Goal: Navigation & Orientation: Find specific page/section

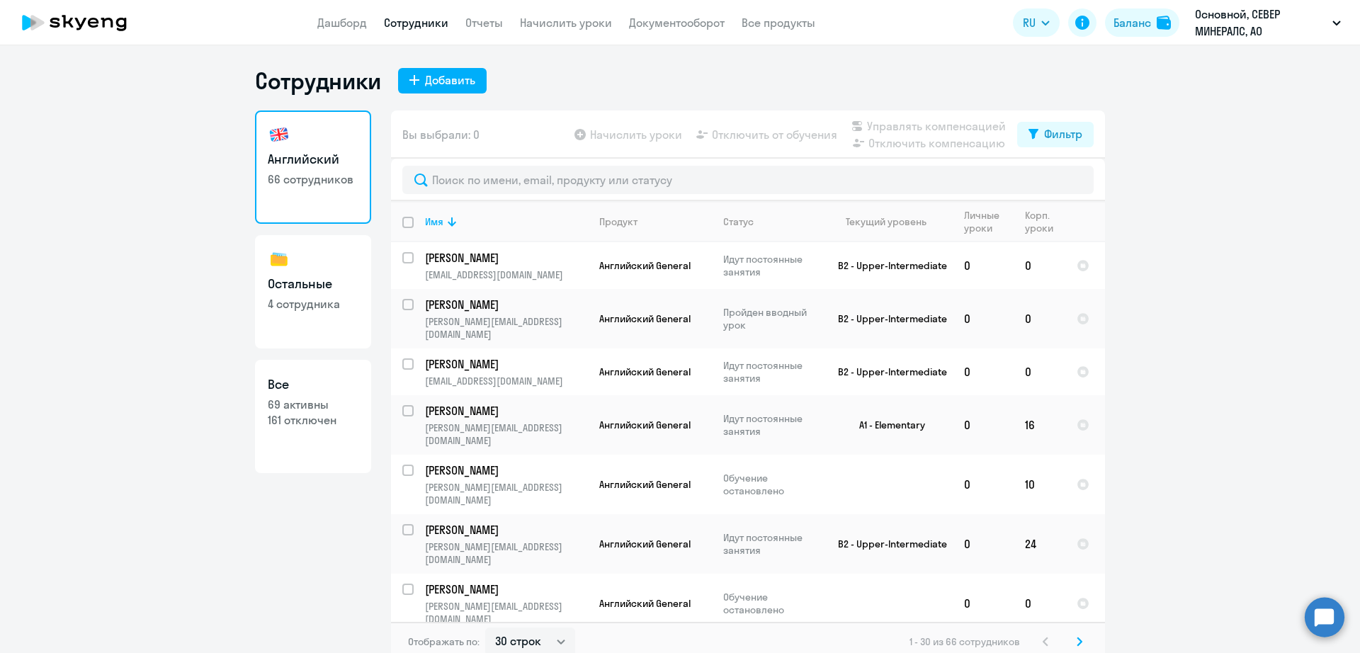
select select "30"
click at [327, 16] on link "Дашборд" at bounding box center [342, 23] width 50 height 14
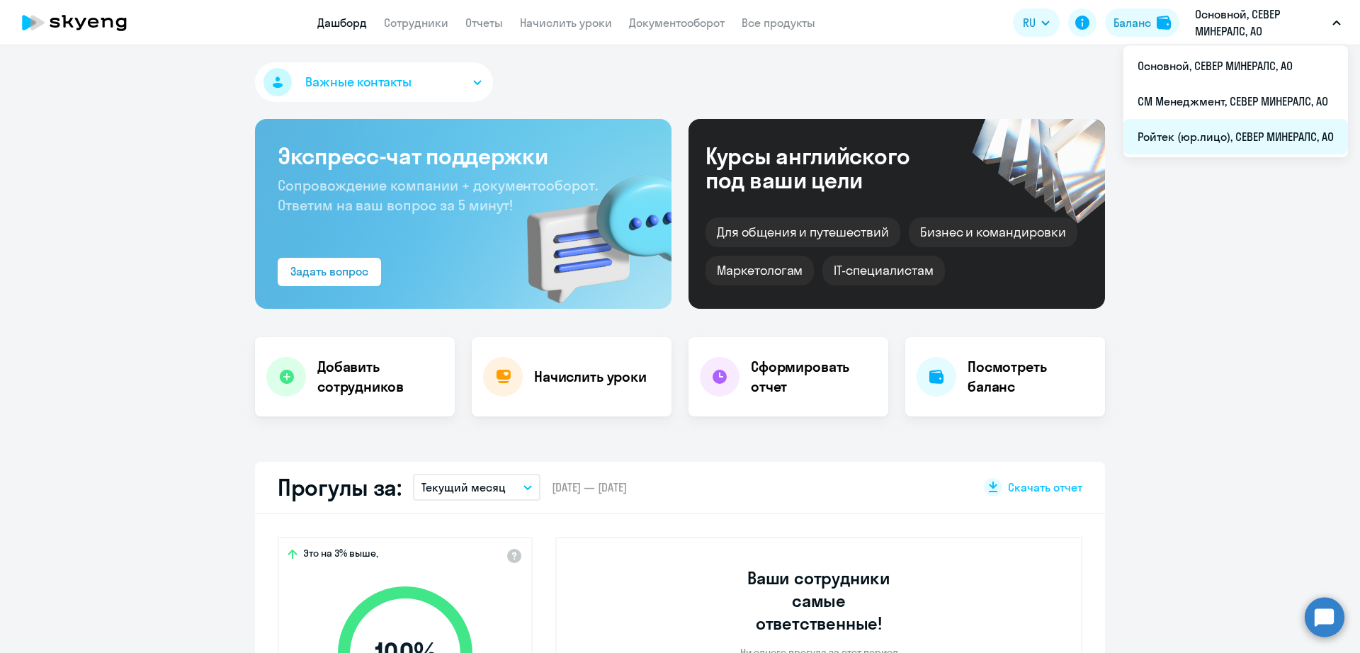
click at [1218, 140] on li "Ройтек (юр.лицо), СЕВЕР МИНЕРАЛС, АО" at bounding box center [1235, 136] width 224 height 35
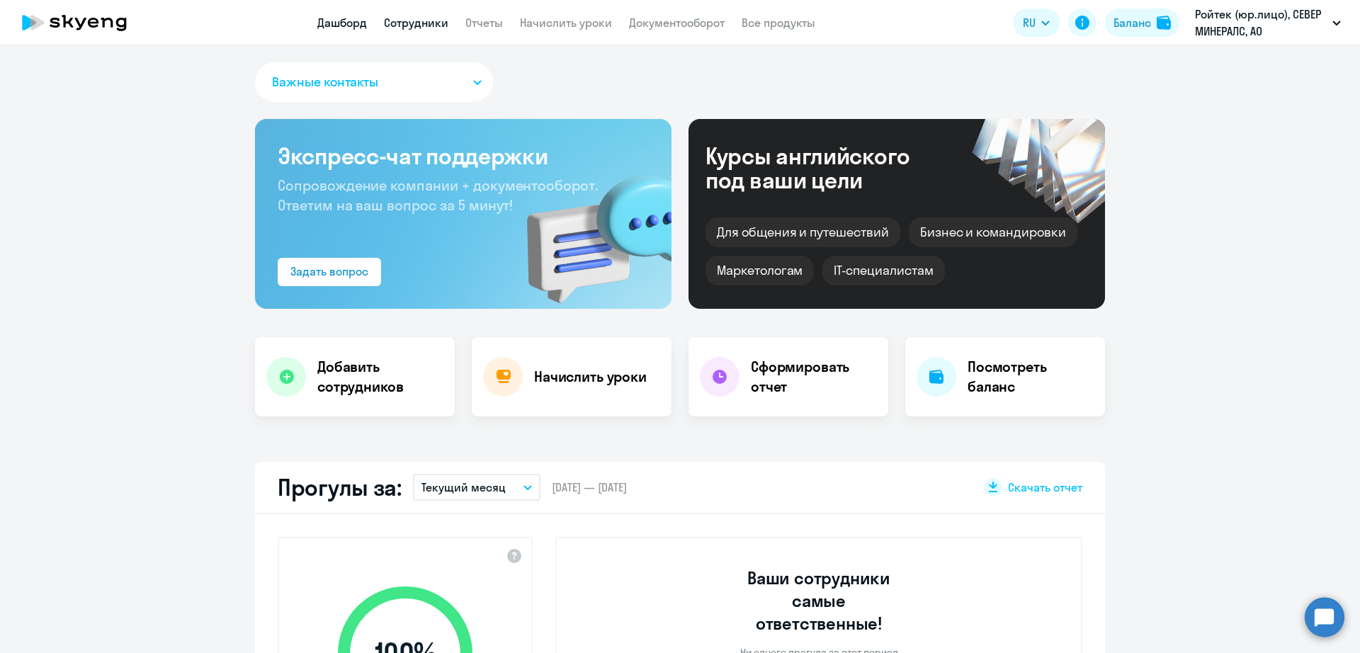
click at [428, 23] on link "Сотрудники" at bounding box center [416, 23] width 64 height 14
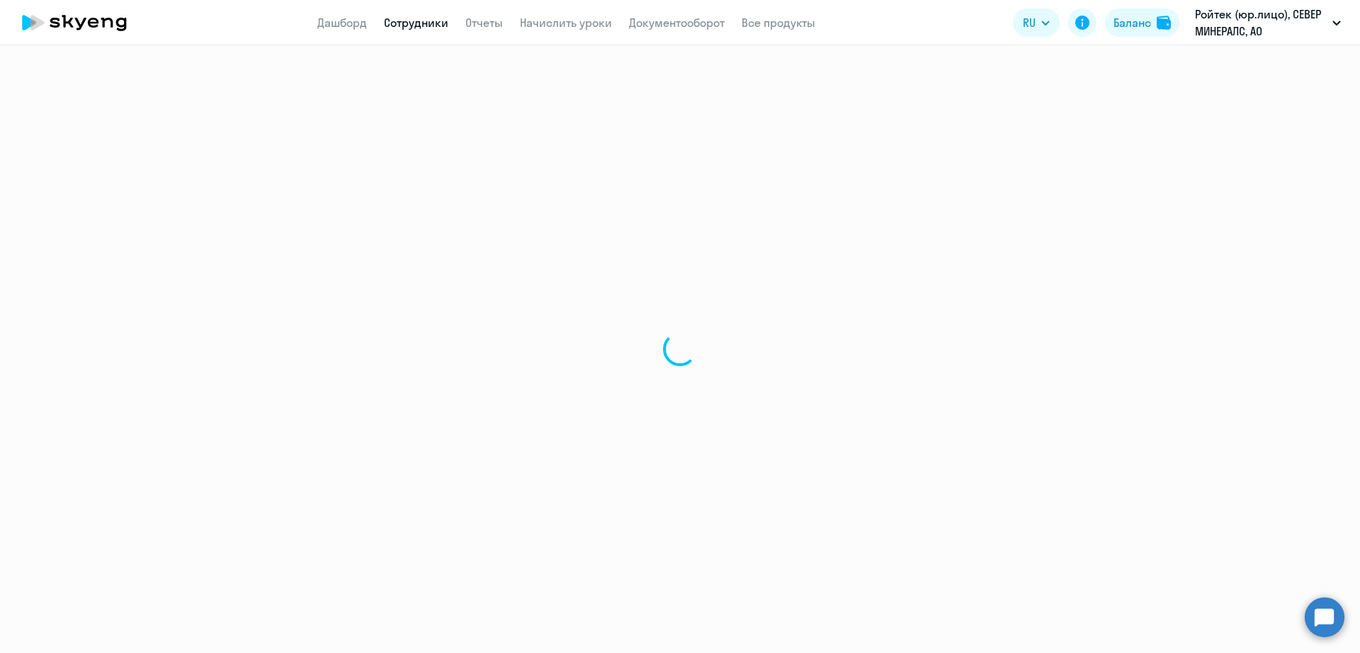
select select "30"
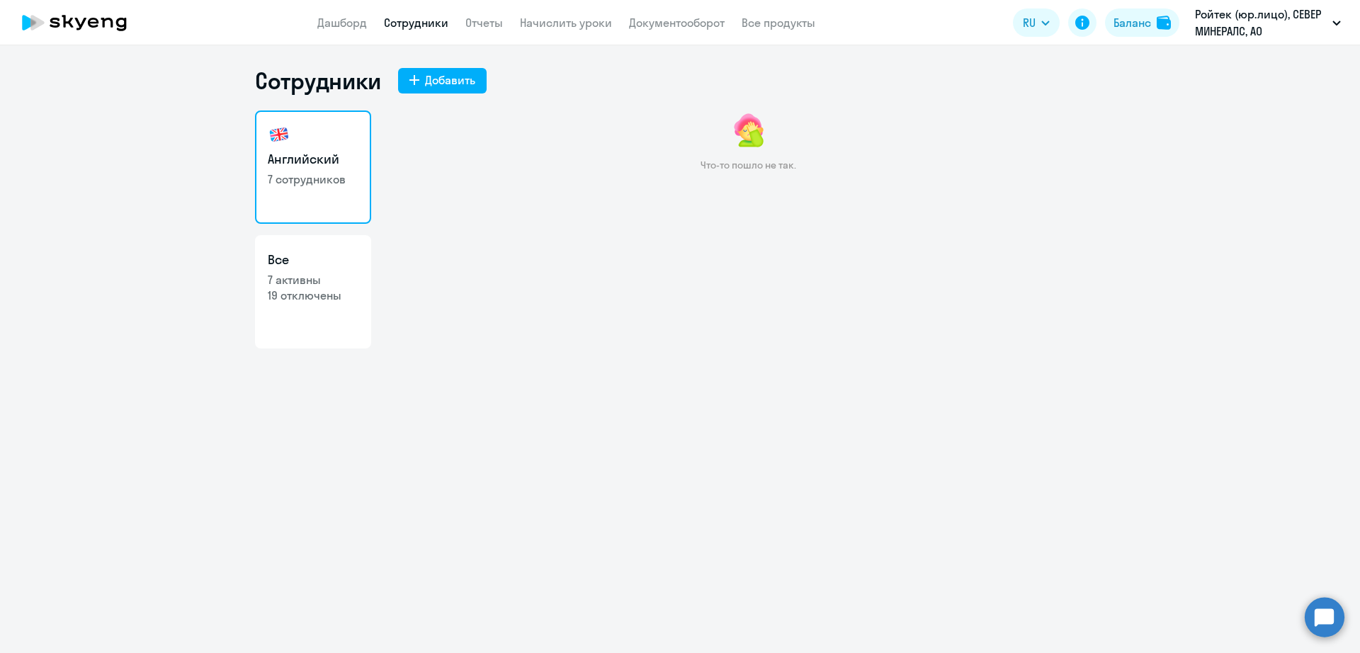
click at [324, 174] on p "7 сотрудников" at bounding box center [313, 179] width 91 height 16
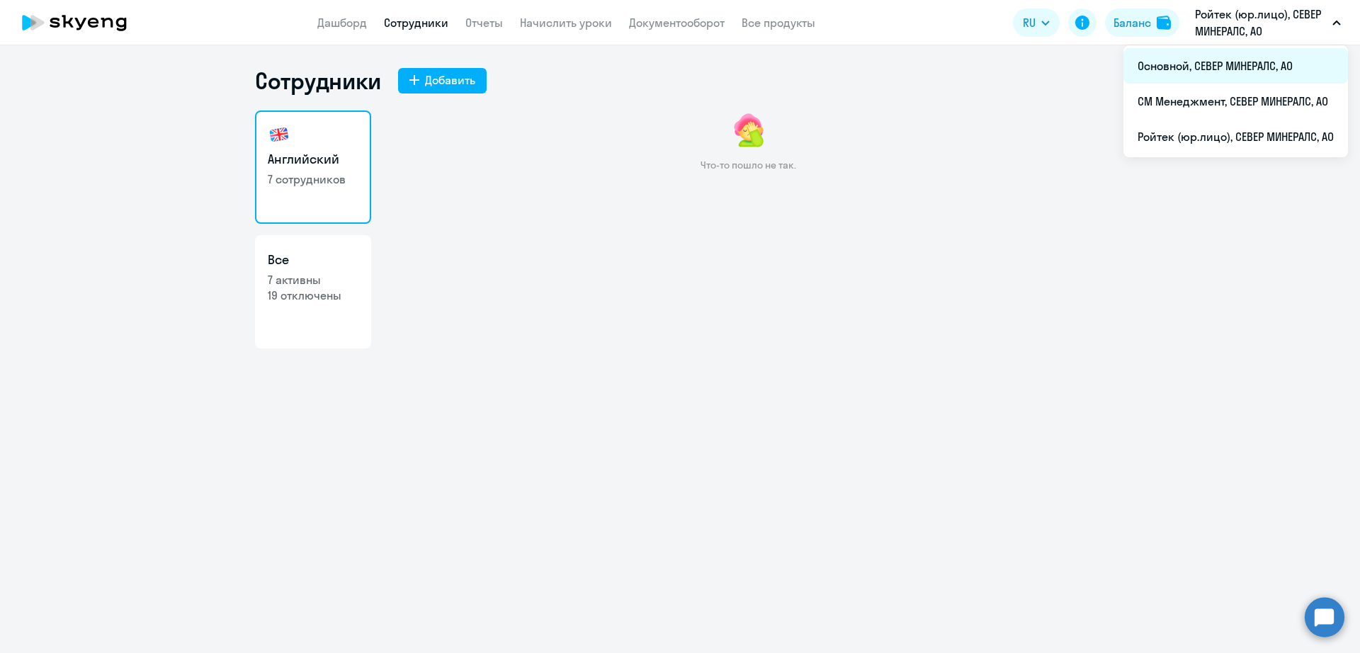
click at [1201, 68] on li "Основной, СЕВЕР МИНЕРАЛС, АО" at bounding box center [1235, 65] width 224 height 35
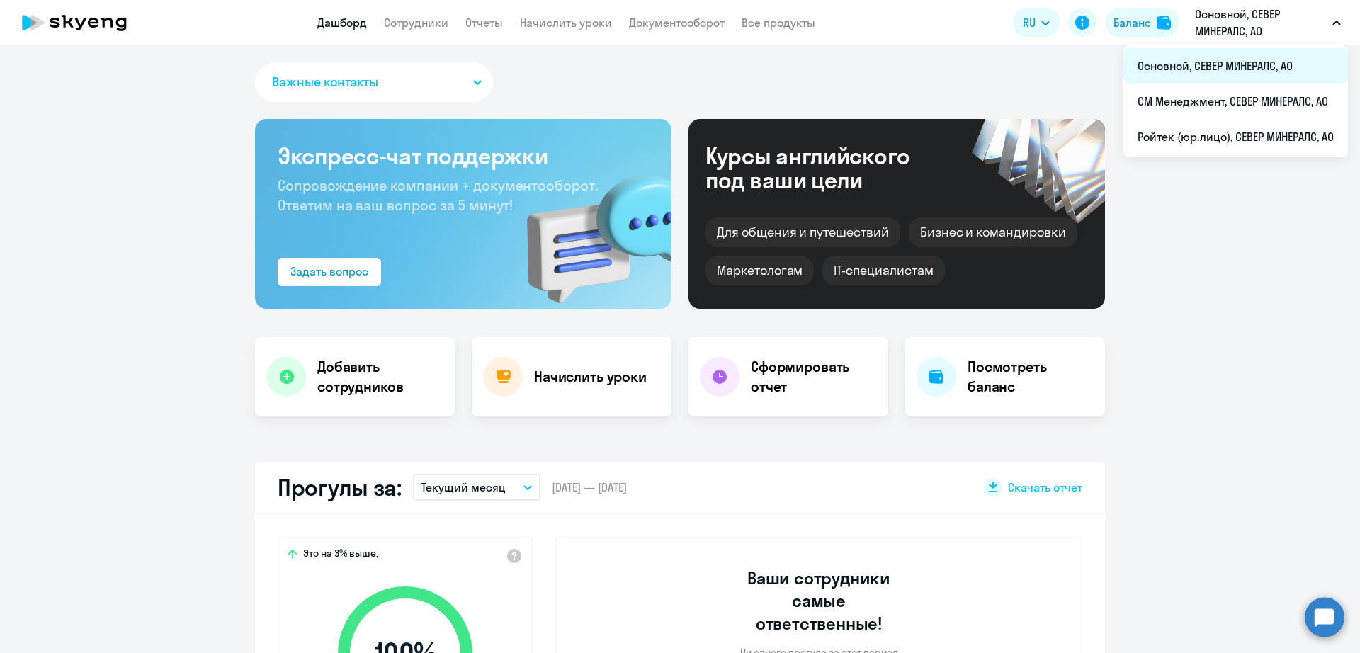
click at [1205, 70] on li "Основной, СЕВЕР МИНЕРАЛС, АО" at bounding box center [1235, 65] width 224 height 35
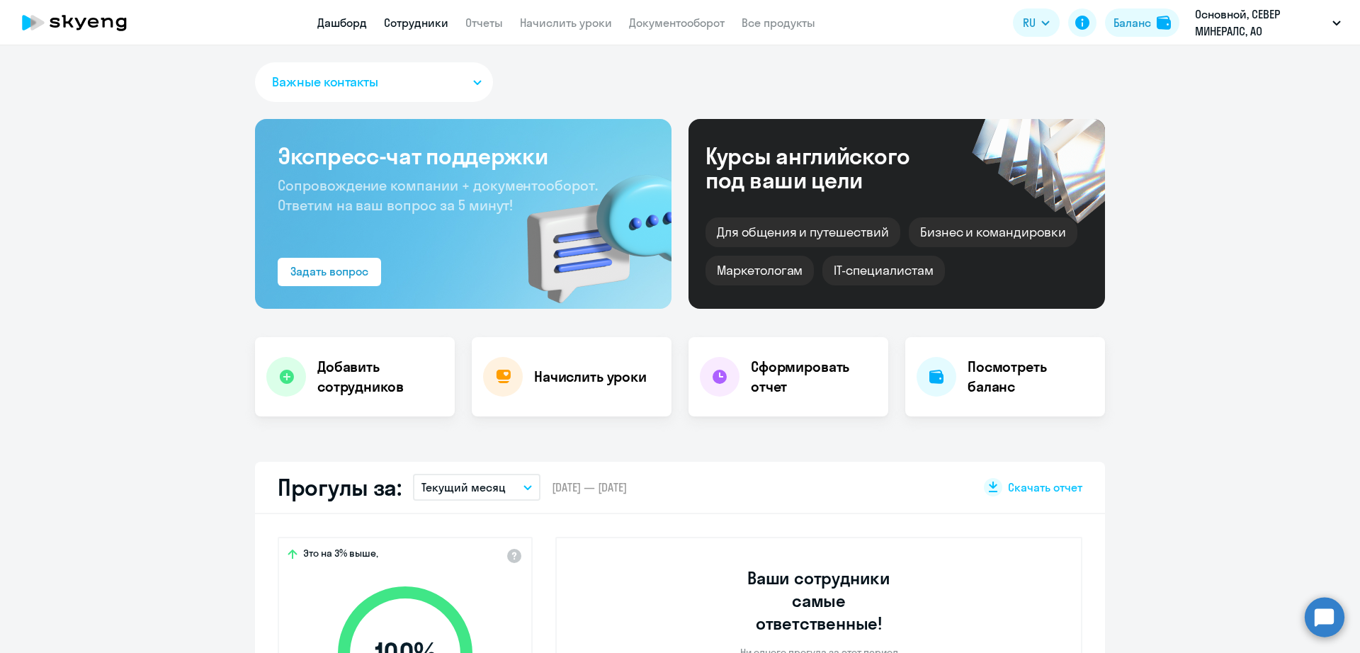
click at [434, 22] on link "Сотрудники" at bounding box center [416, 23] width 64 height 14
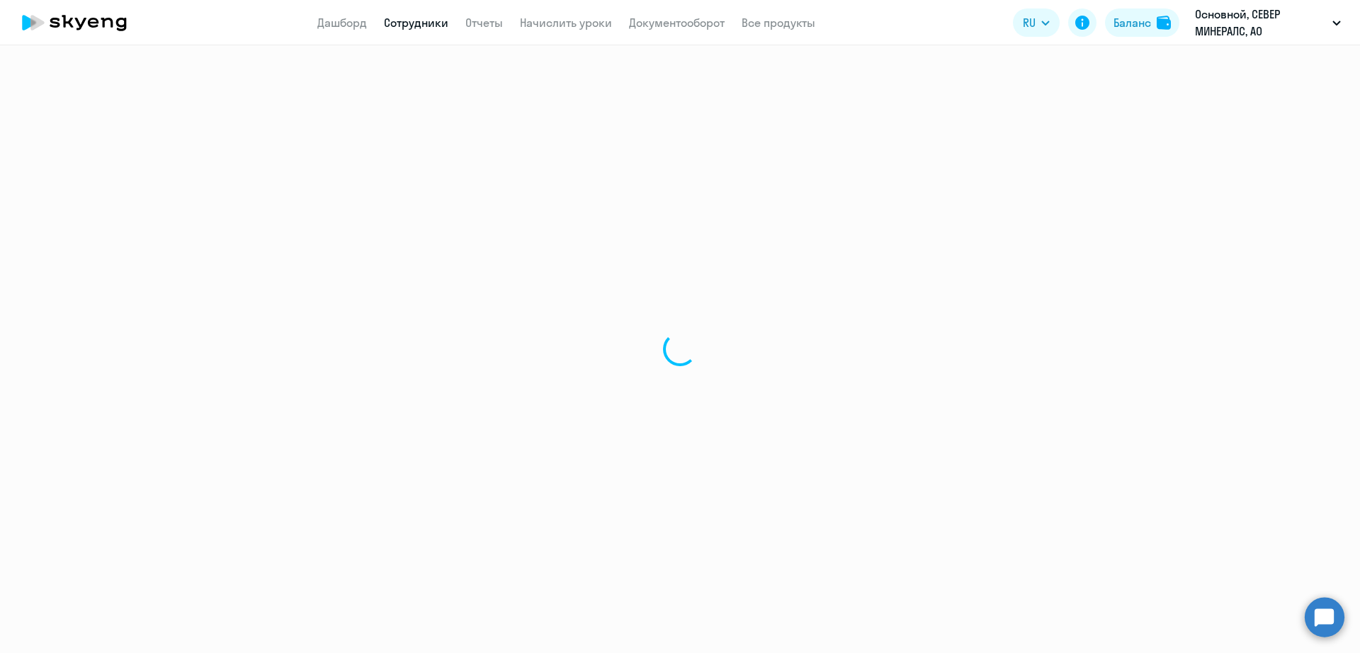
select select "30"
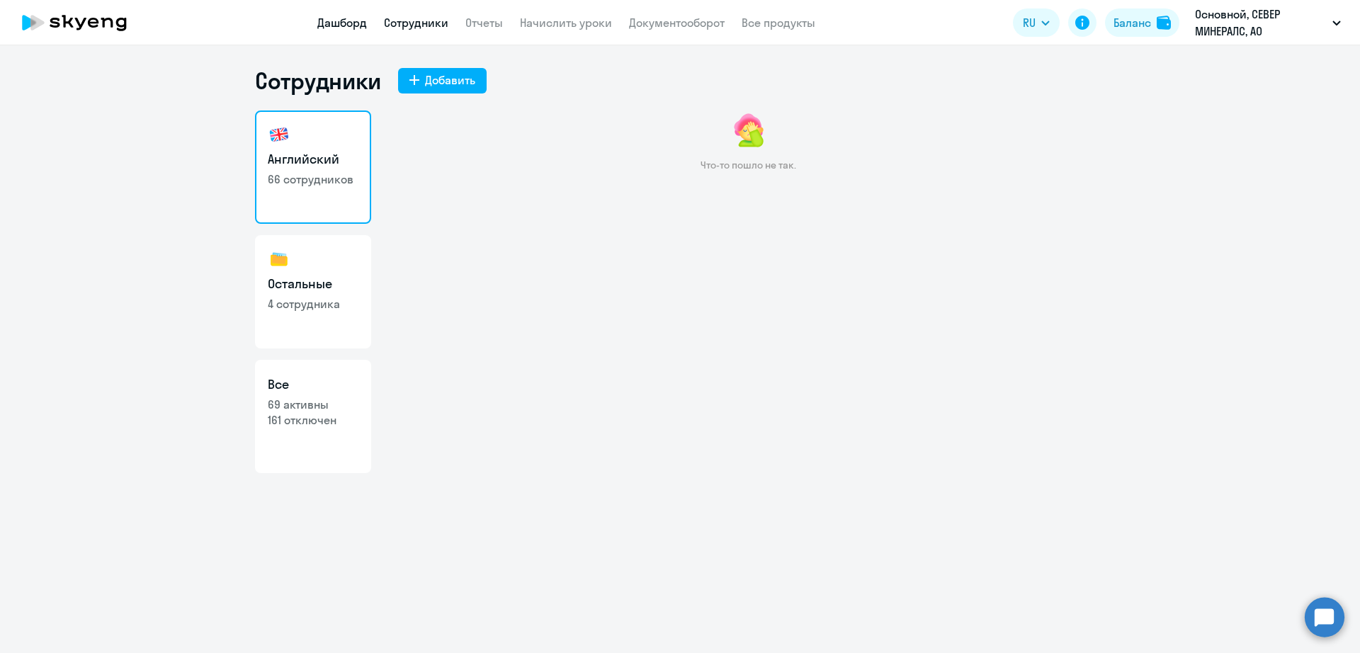
click at [321, 17] on link "Дашборд" at bounding box center [342, 23] width 50 height 14
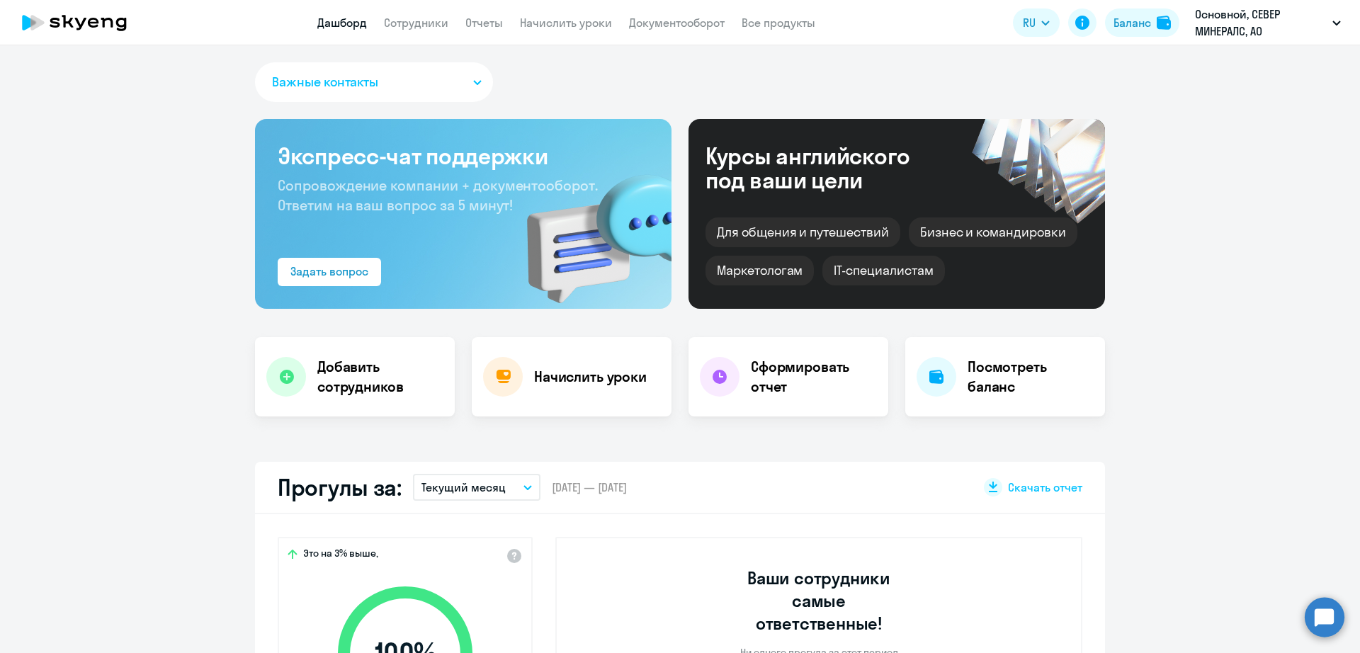
click at [411, 33] on app-header "Дашборд Сотрудники Отчеты Начислить уроки Документооборот Все продукты Дашборд …" at bounding box center [680, 22] width 1360 height 45
click at [411, 28] on link "Сотрудники" at bounding box center [416, 23] width 64 height 14
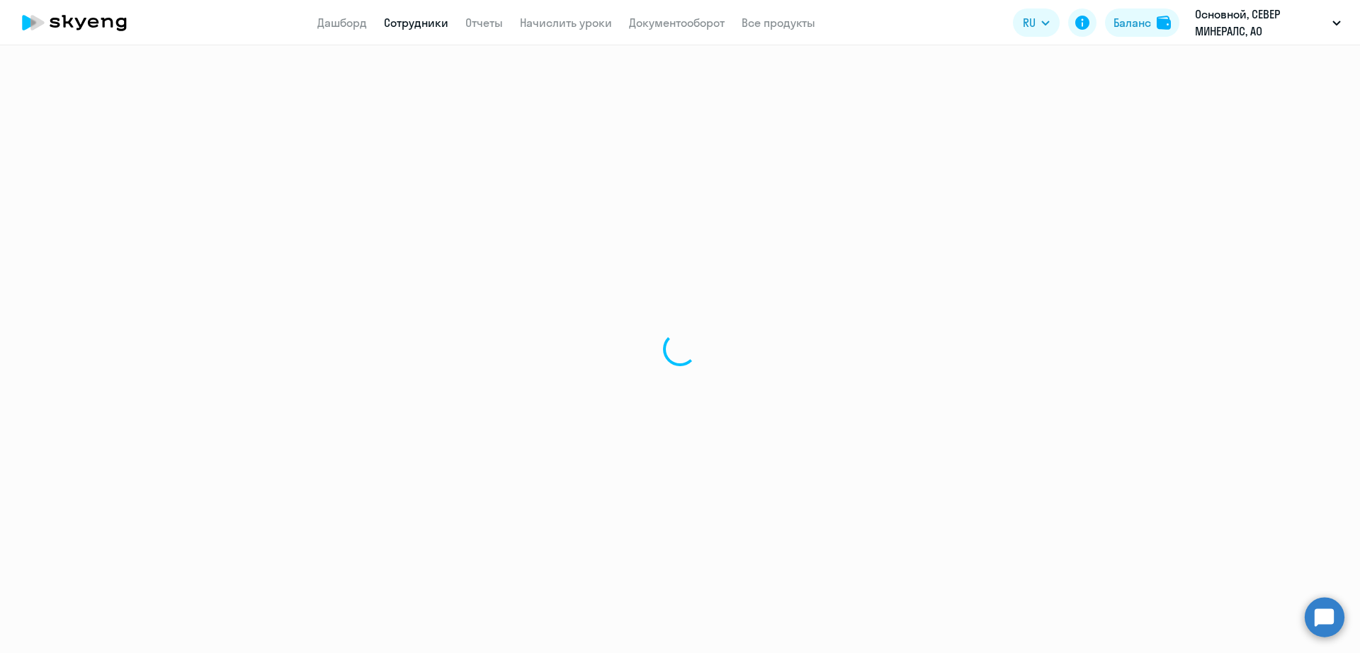
select select "30"
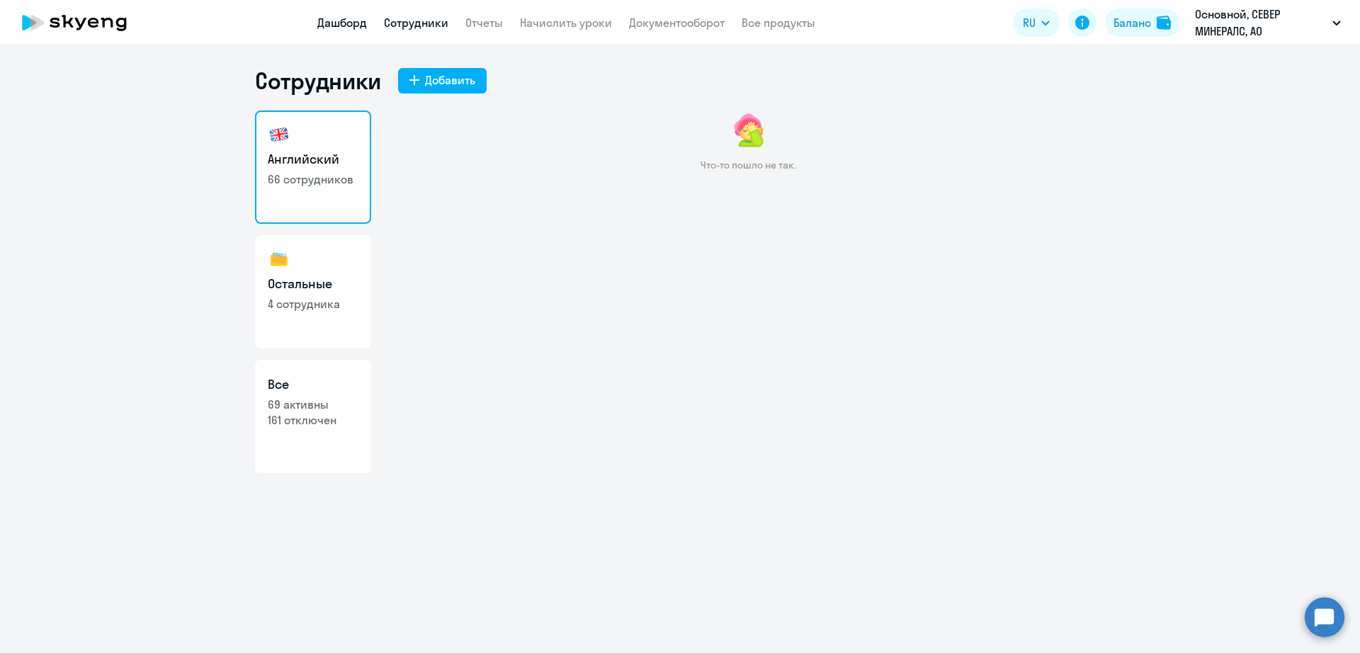
click at [361, 23] on link "Дашборд" at bounding box center [342, 23] width 50 height 14
